Goal: Find specific page/section: Find specific page/section

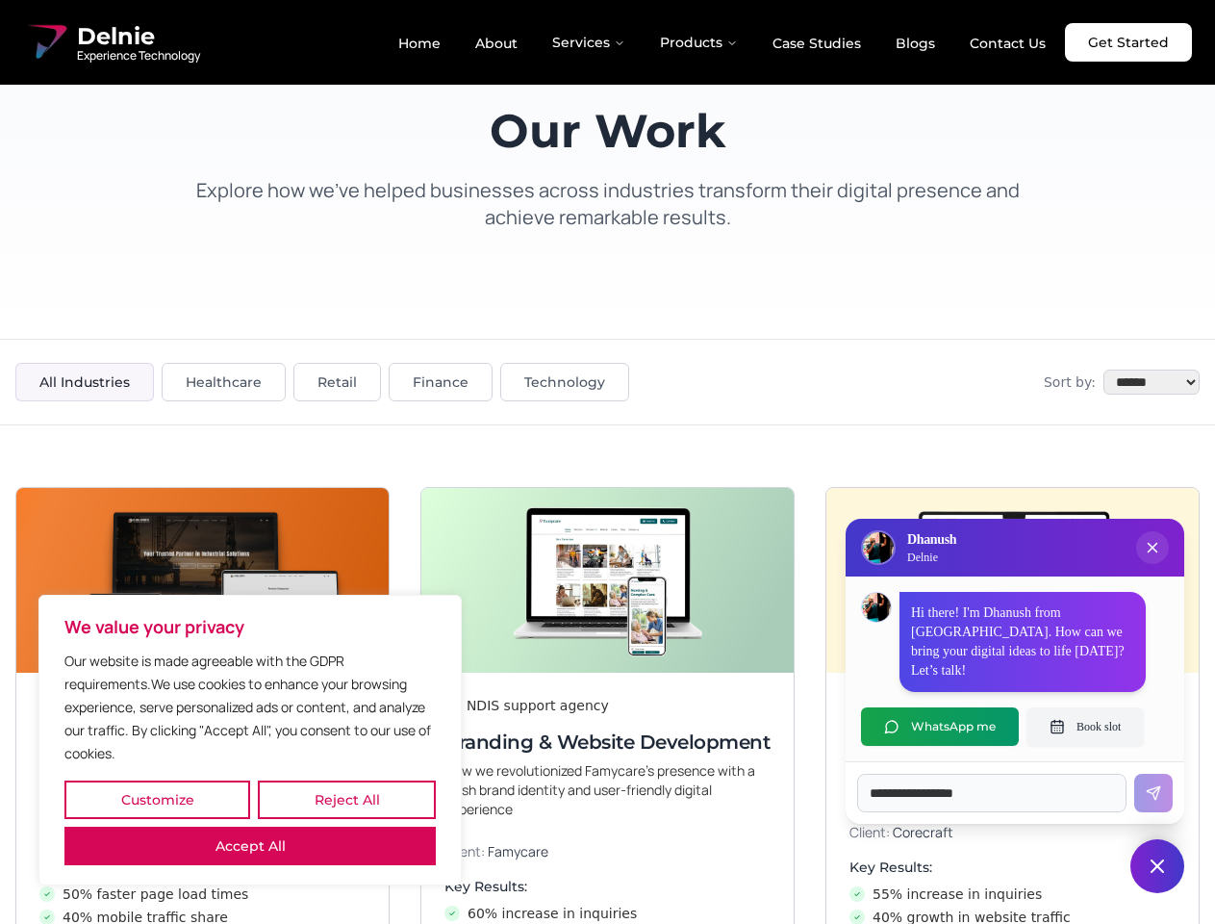
click at [157, 800] on button "Customize" at bounding box center [157, 799] width 186 height 38
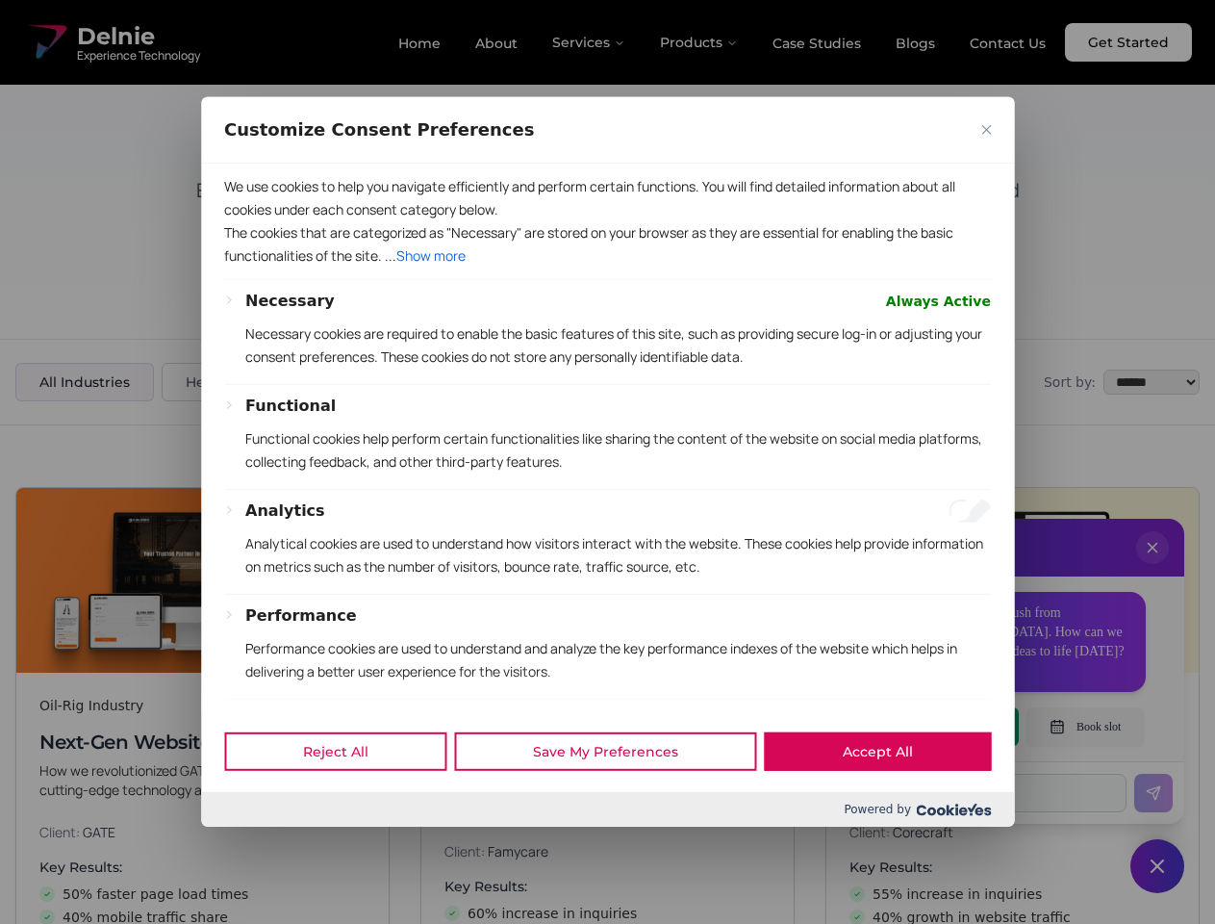
click at [346, 800] on div at bounding box center [607, 462] width 1215 height 924
click at [250, 221] on p "We use cookies to help you navigate efficiently and perform certain functions. …" at bounding box center [607, 198] width 767 height 46
click at [607, 268] on p "The cookies that are categorized as "Necessary" are stored on your browser as t…" at bounding box center [607, 244] width 767 height 46
click at [1153, 567] on div at bounding box center [607, 462] width 1215 height 924
click at [940, 727] on div "Reject All Save My Preferences Accept All" at bounding box center [607, 751] width 813 height 82
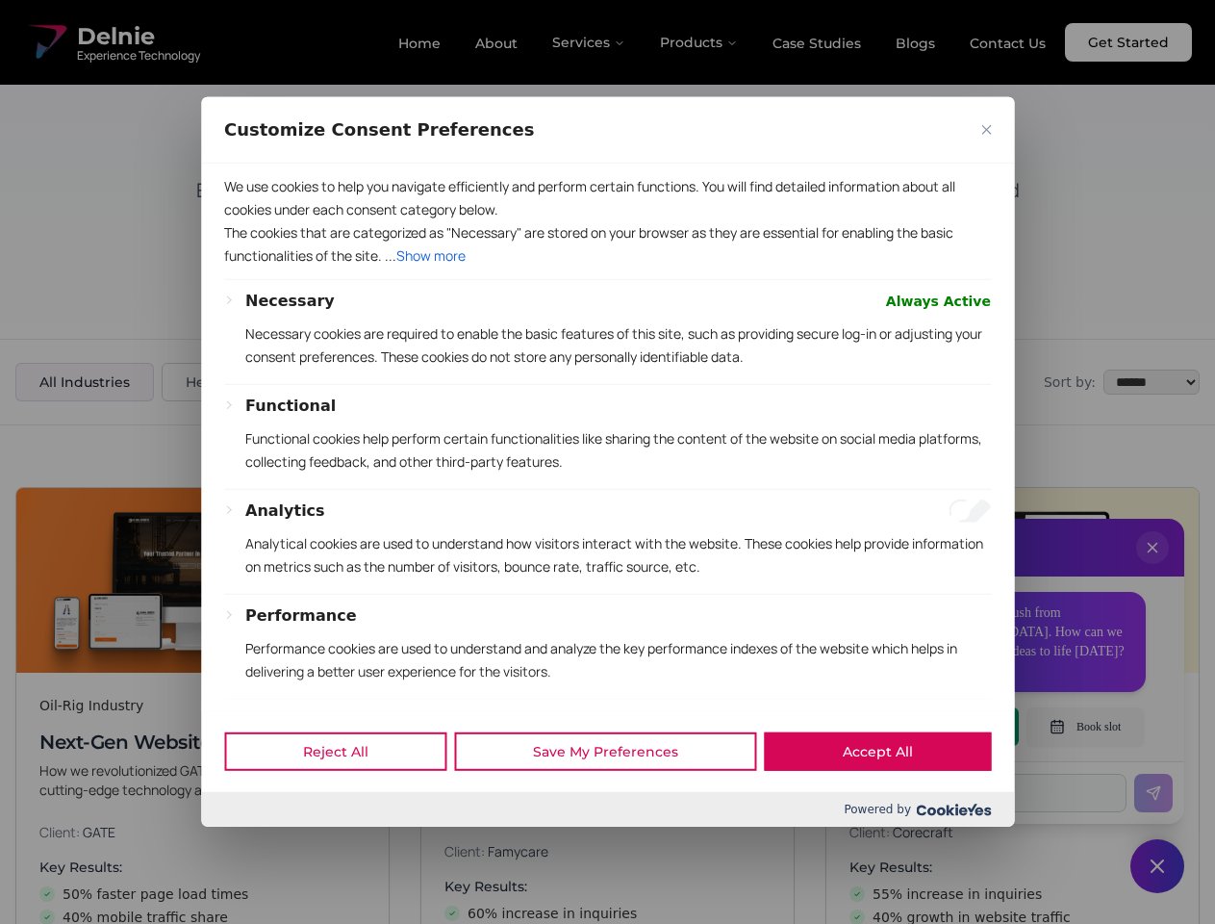
click at [1086, 727] on div at bounding box center [607, 462] width 1215 height 924
click at [1158, 866] on div at bounding box center [607, 462] width 1215 height 924
click at [590, 42] on div at bounding box center [607, 462] width 1215 height 924
click at [700, 42] on div at bounding box center [607, 462] width 1215 height 924
